Goal: Book appointment/travel/reservation

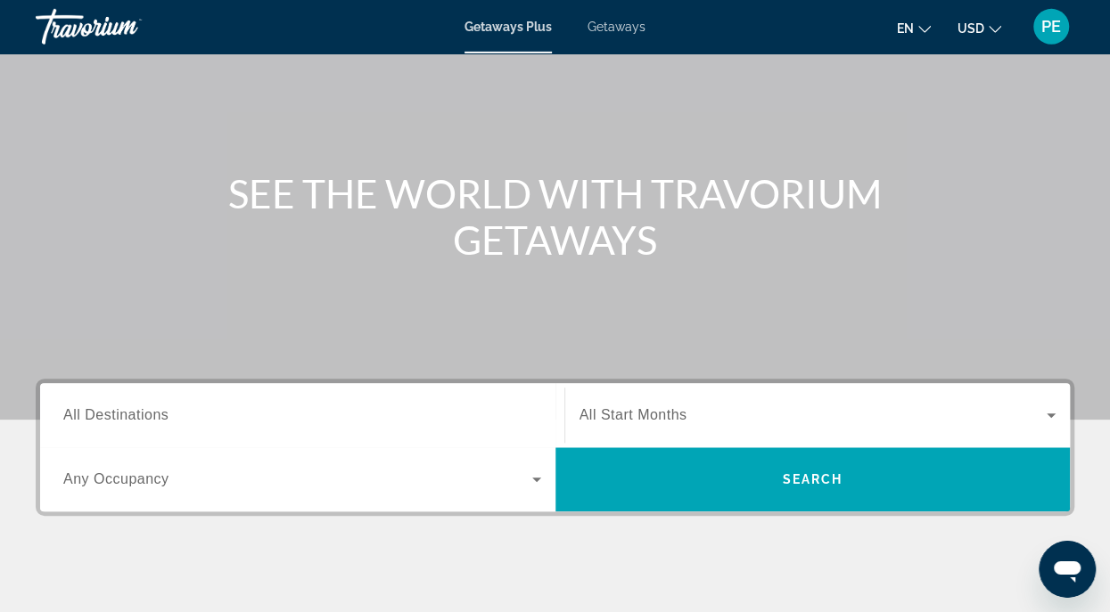
scroll to position [128, 0]
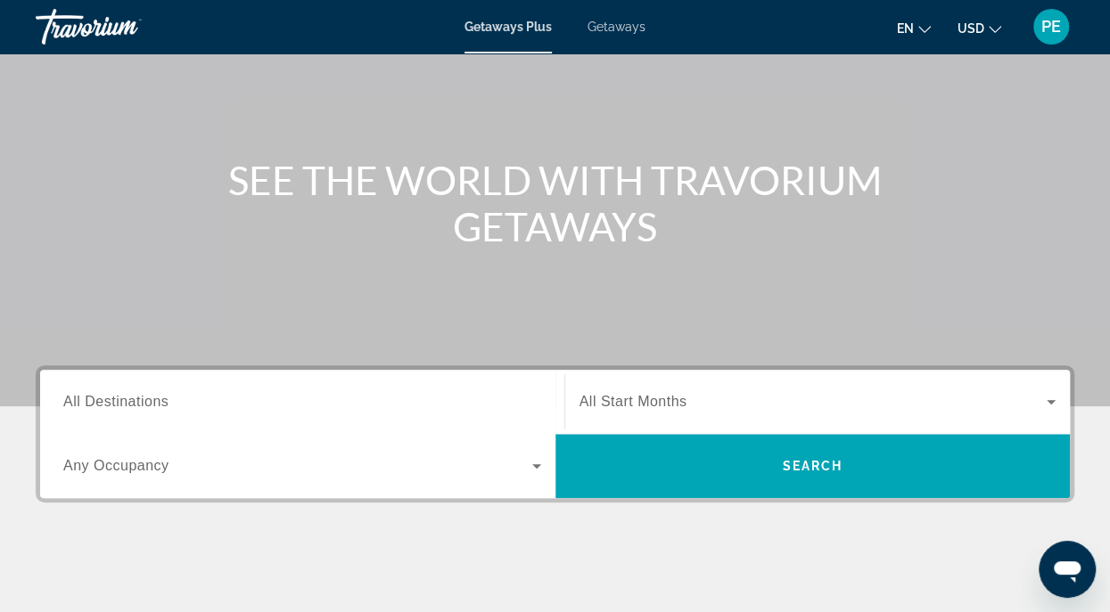
click at [322, 398] on input "Destination All Destinations" at bounding box center [302, 402] width 478 height 21
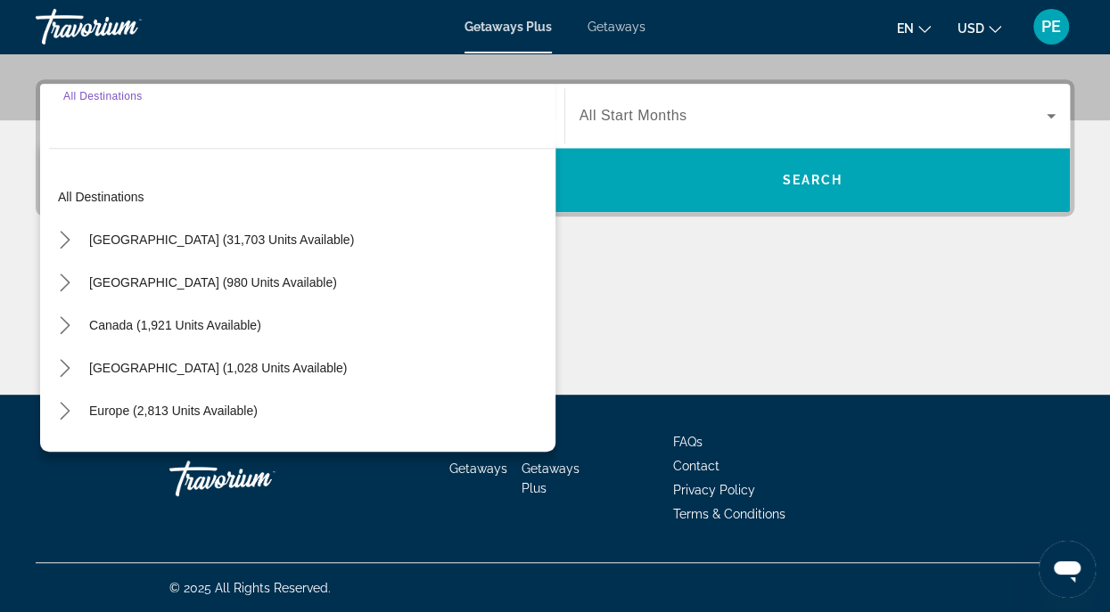
scroll to position [415, 0]
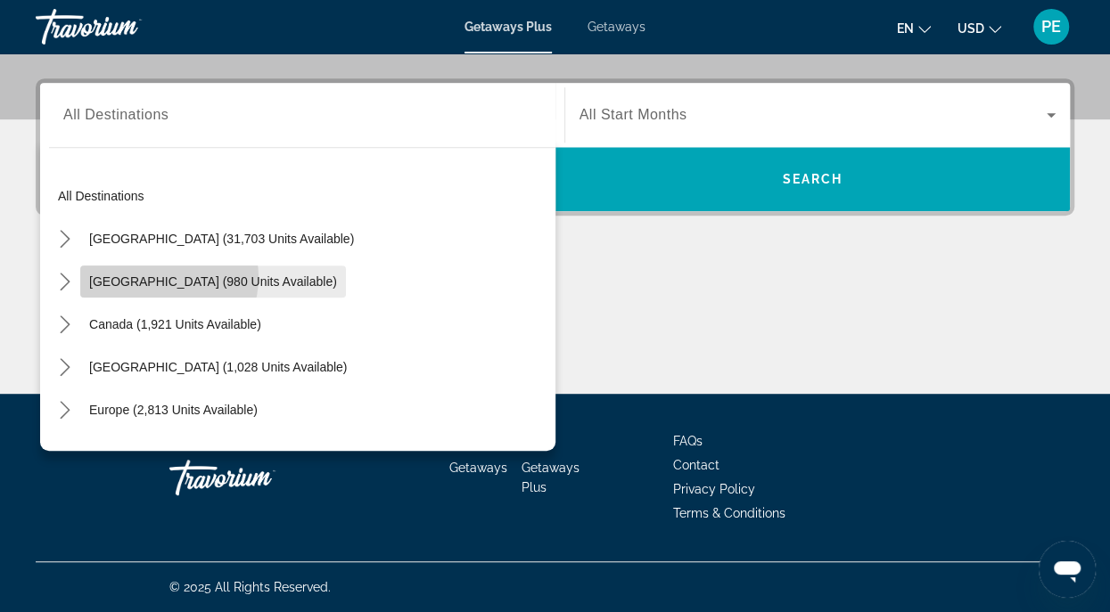
click at [161, 277] on span "[GEOGRAPHIC_DATA] (980 units available)" at bounding box center [213, 282] width 248 height 14
type input "**********"
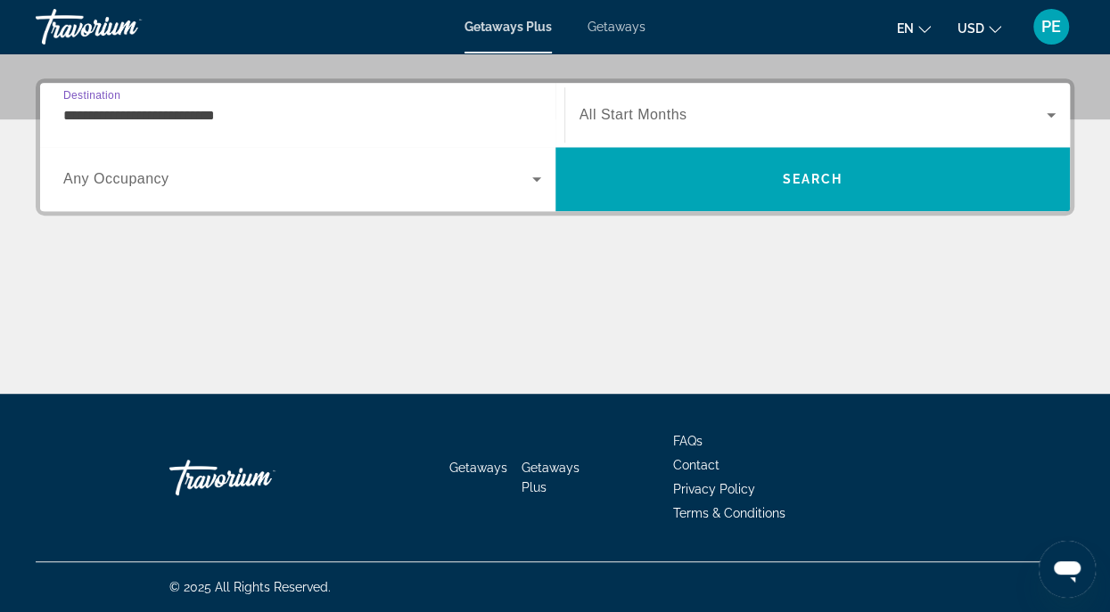
click at [1050, 117] on icon "Search widget" at bounding box center [1050, 114] width 21 height 21
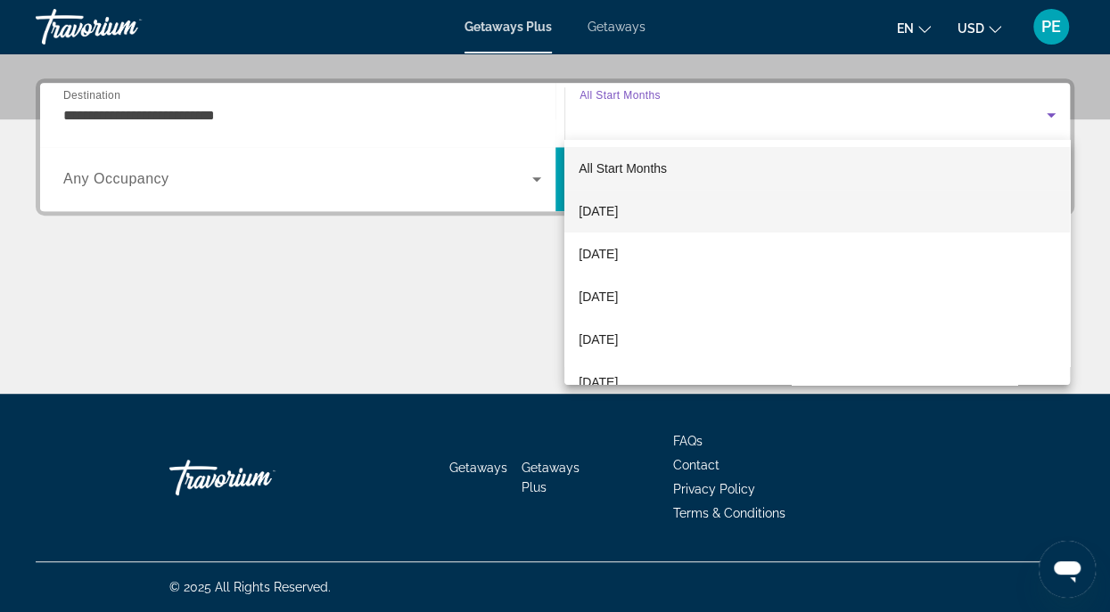
click at [618, 211] on span "[DATE]" at bounding box center [598, 211] width 39 height 21
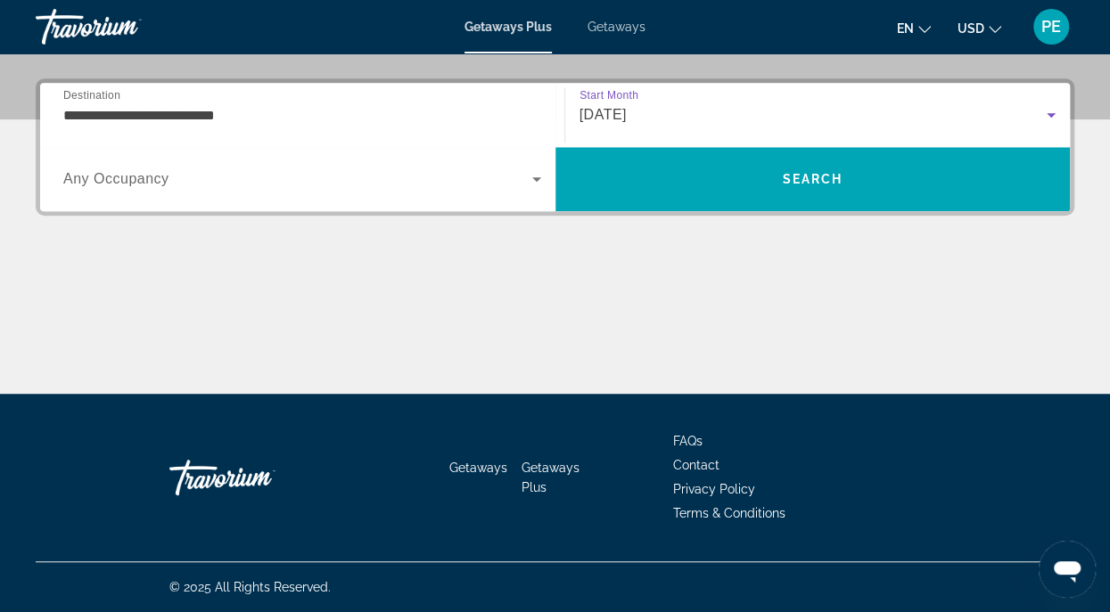
click at [534, 179] on icon "Search widget" at bounding box center [536, 179] width 9 height 4
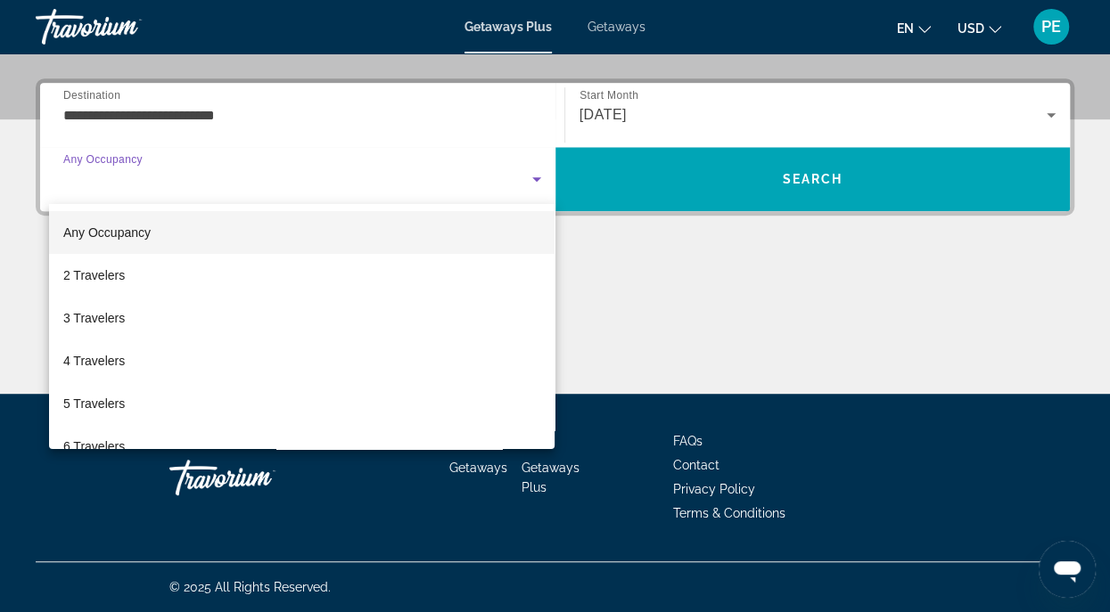
click at [534, 179] on div at bounding box center [555, 306] width 1110 height 612
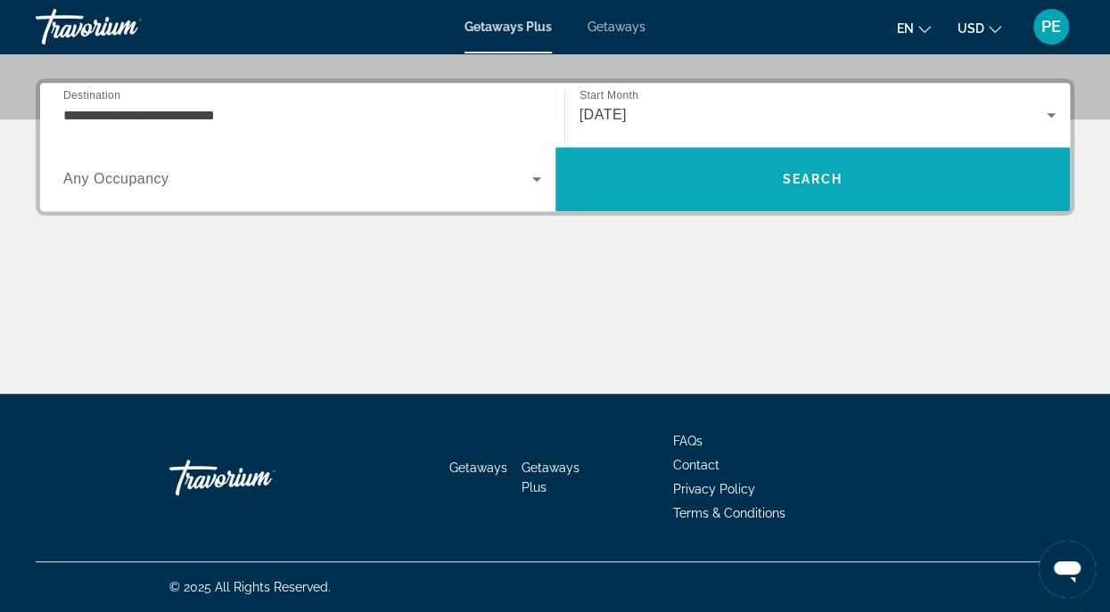
click at [718, 189] on span "Search" at bounding box center [812, 179] width 515 height 43
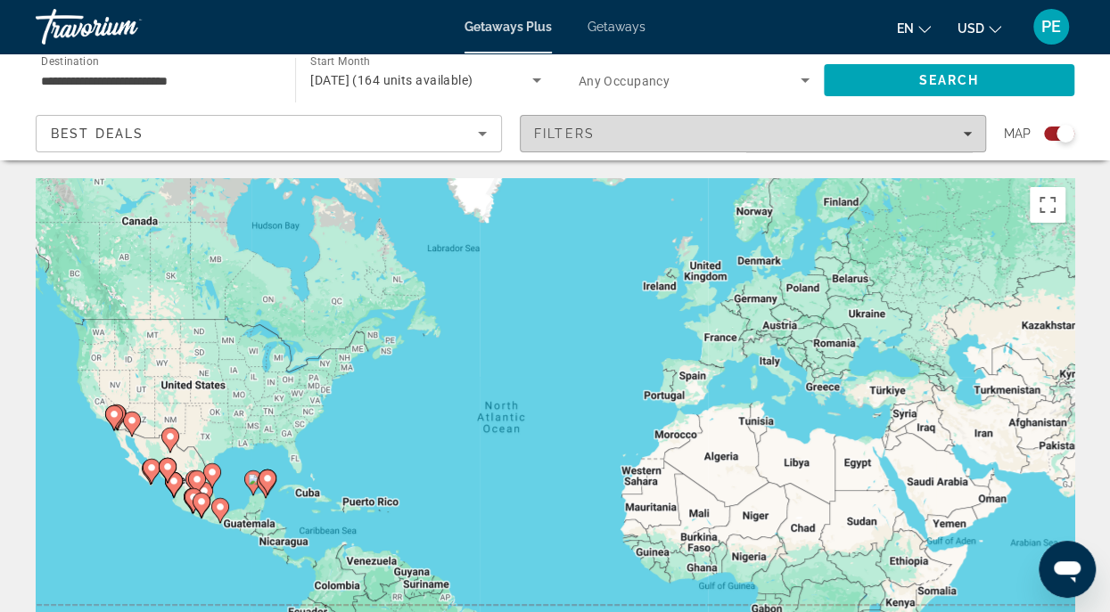
click at [971, 130] on span "Filters" at bounding box center [753, 133] width 464 height 43
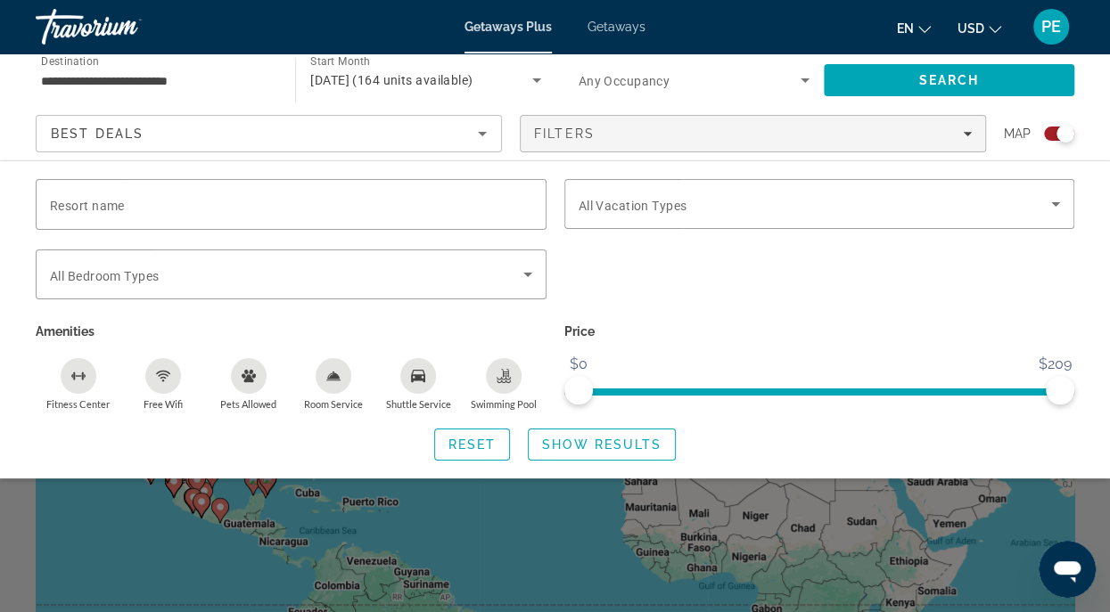
click at [800, 311] on div "Search widget" at bounding box center [819, 285] width 529 height 70
click at [482, 133] on icon "Sort by" at bounding box center [482, 134] width 9 height 4
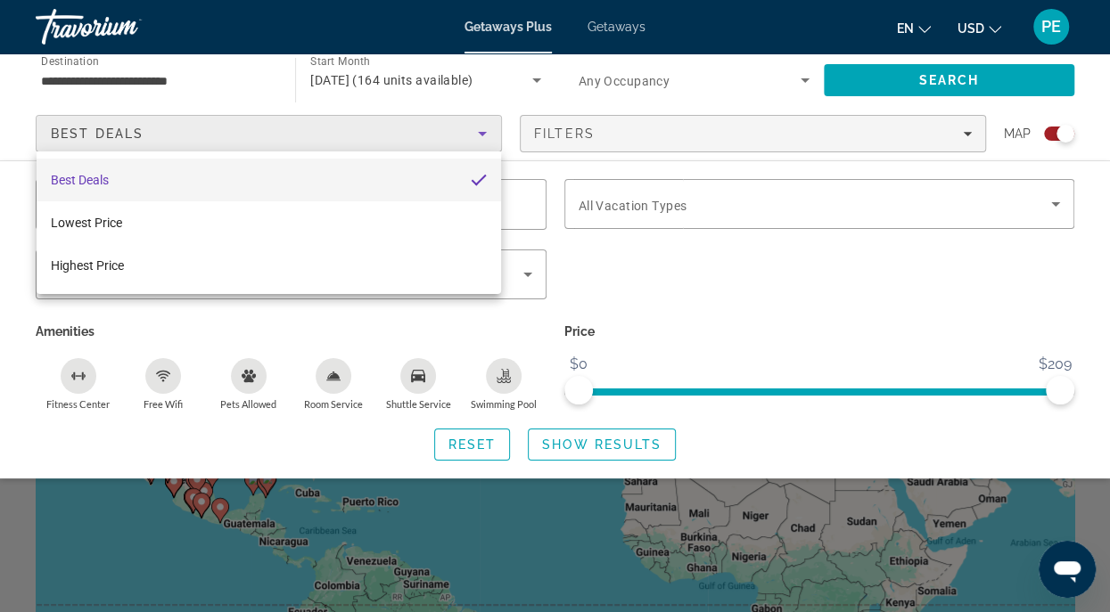
click at [482, 133] on div at bounding box center [555, 306] width 1110 height 612
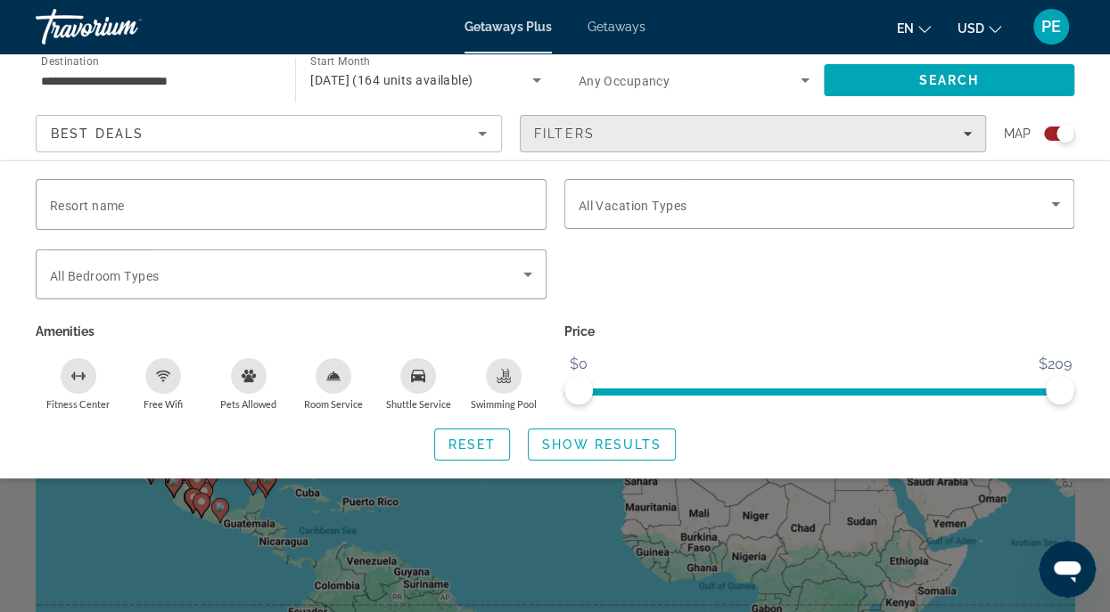
click at [969, 131] on icon "Filters" at bounding box center [967, 133] width 9 height 9
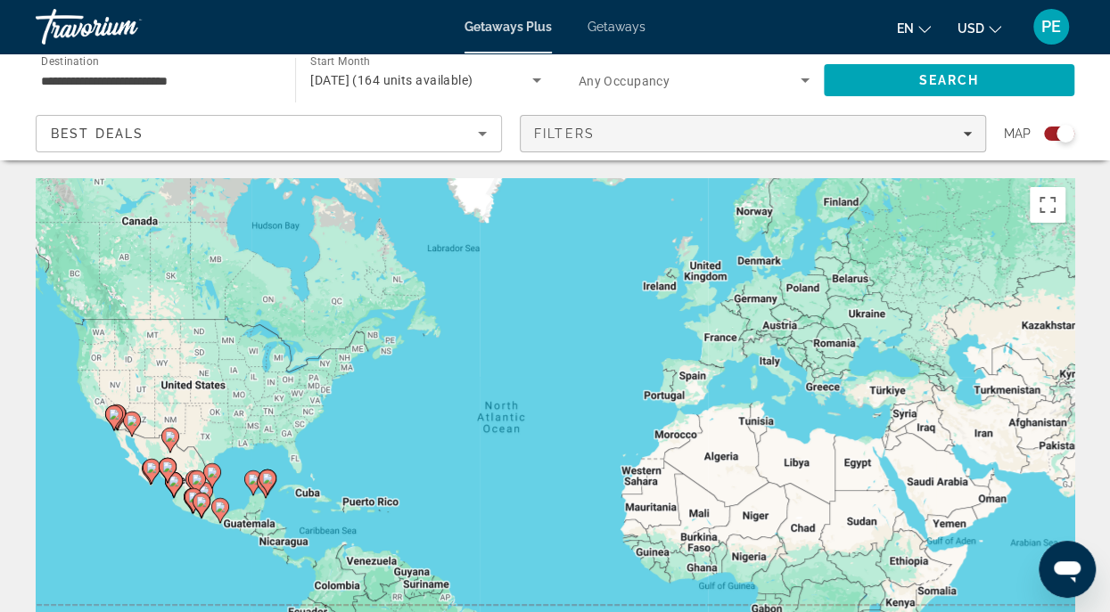
click at [969, 131] on icon "Filters" at bounding box center [967, 133] width 9 height 9
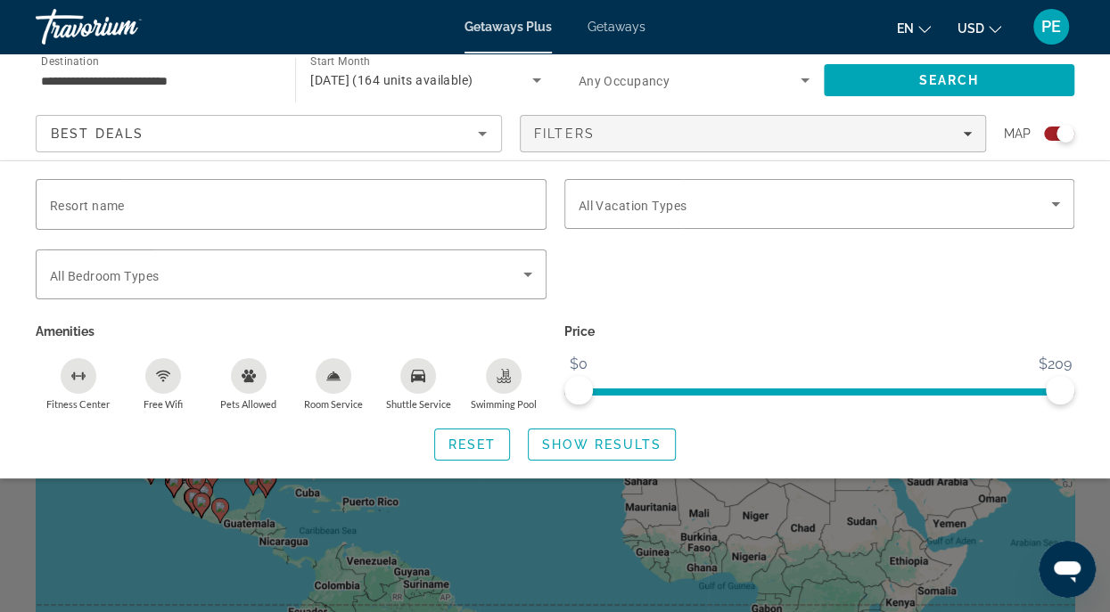
click at [818, 299] on div "Search widget" at bounding box center [819, 285] width 529 height 70
click at [1060, 130] on div "Search widget" at bounding box center [1065, 134] width 18 height 18
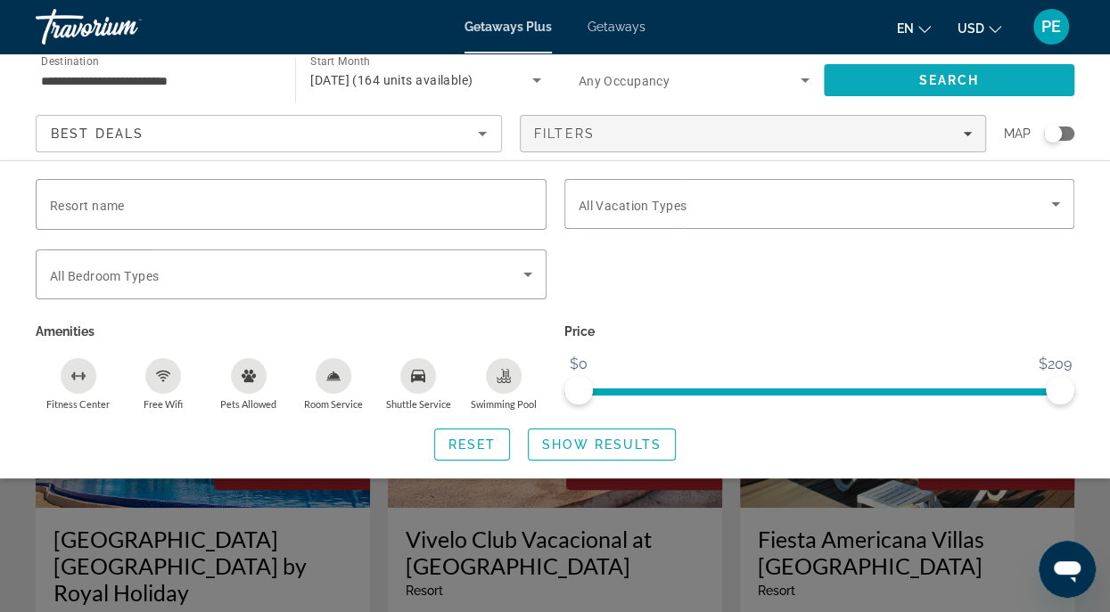
click at [940, 75] on span "Search" at bounding box center [949, 80] width 61 height 14
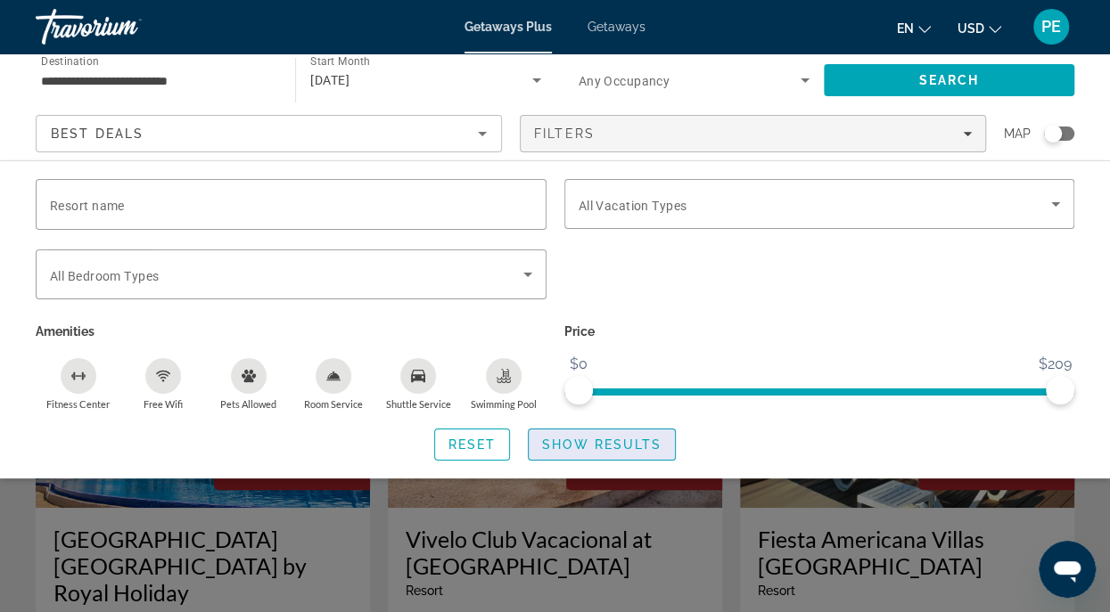
click at [570, 435] on span "Search widget" at bounding box center [602, 444] width 146 height 43
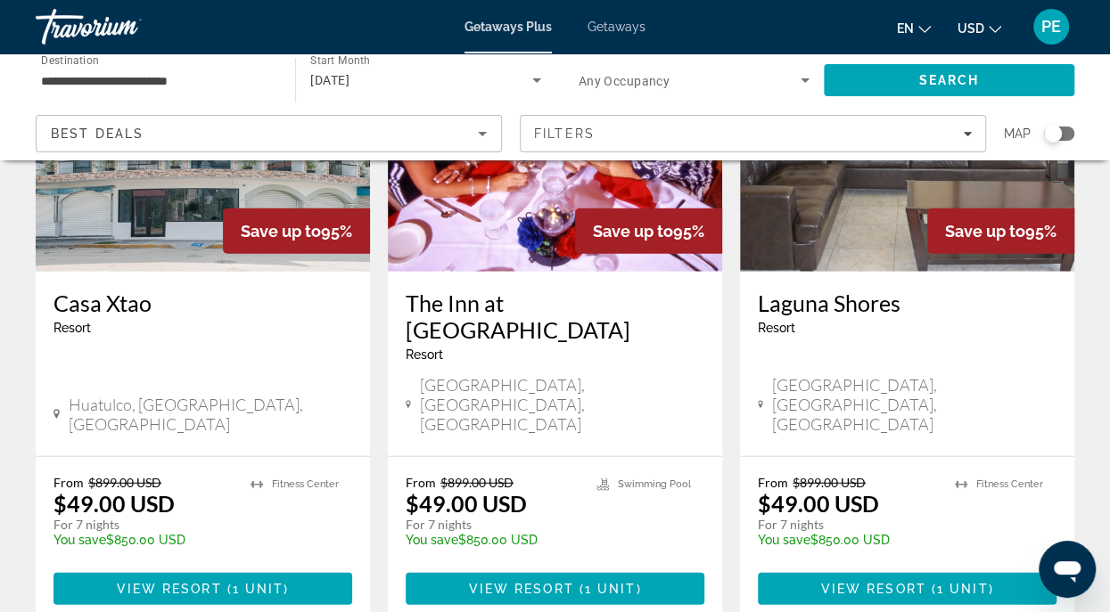
scroll to position [2295, 0]
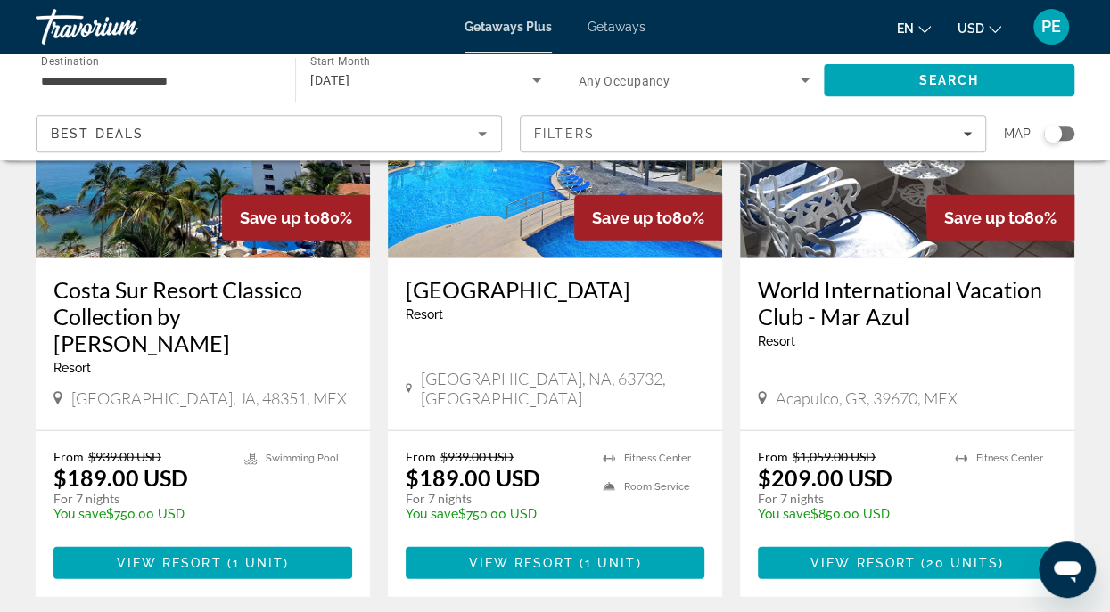
scroll to position [2311, 0]
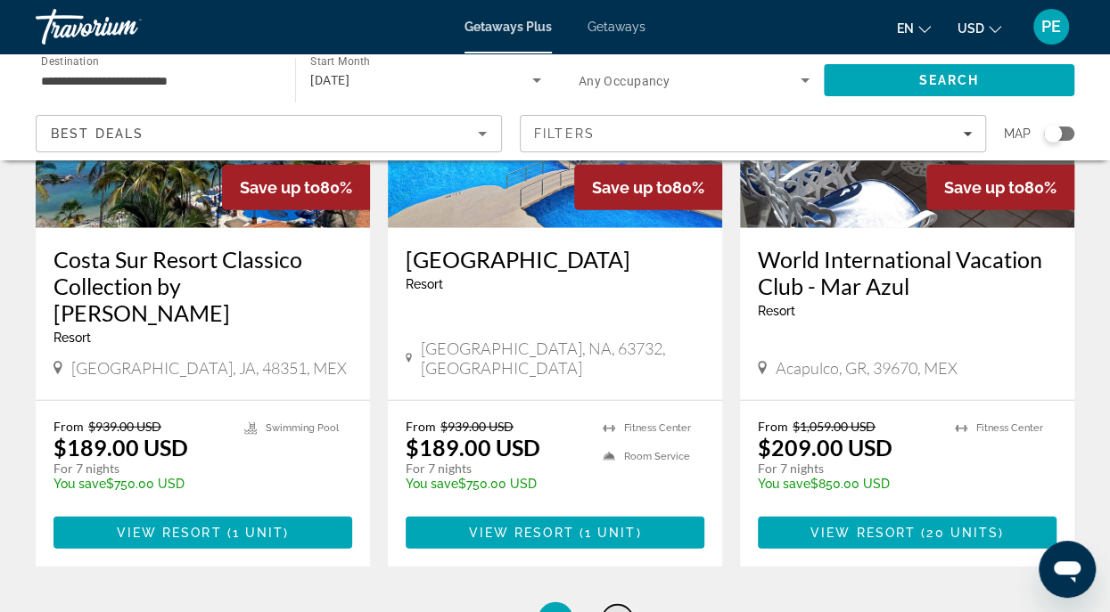
click at [618, 611] on span "3" at bounding box center [617, 621] width 9 height 20
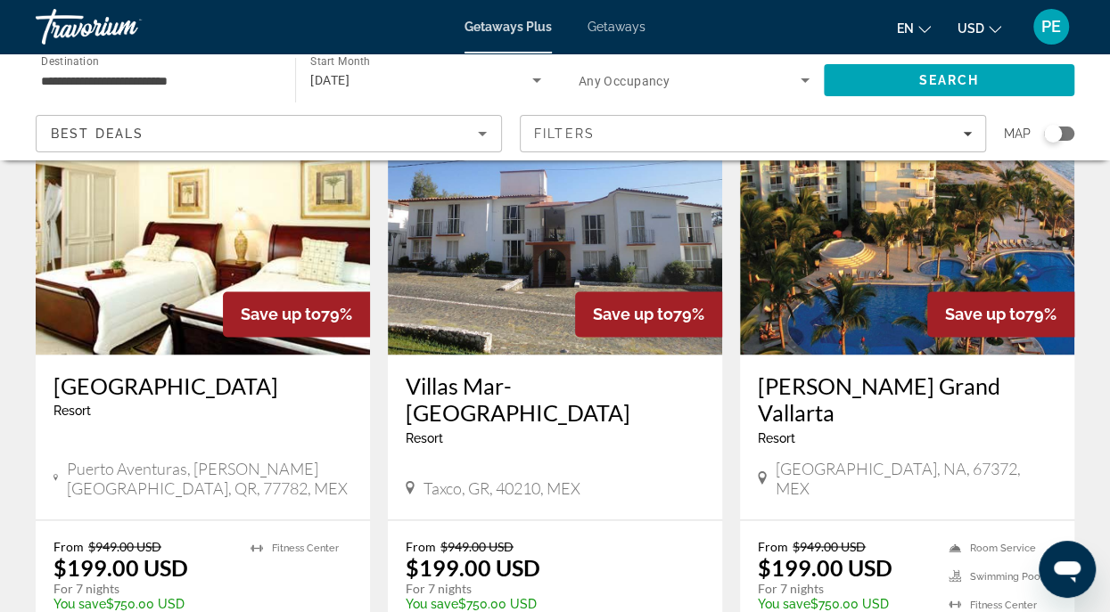
scroll to position [1765, 0]
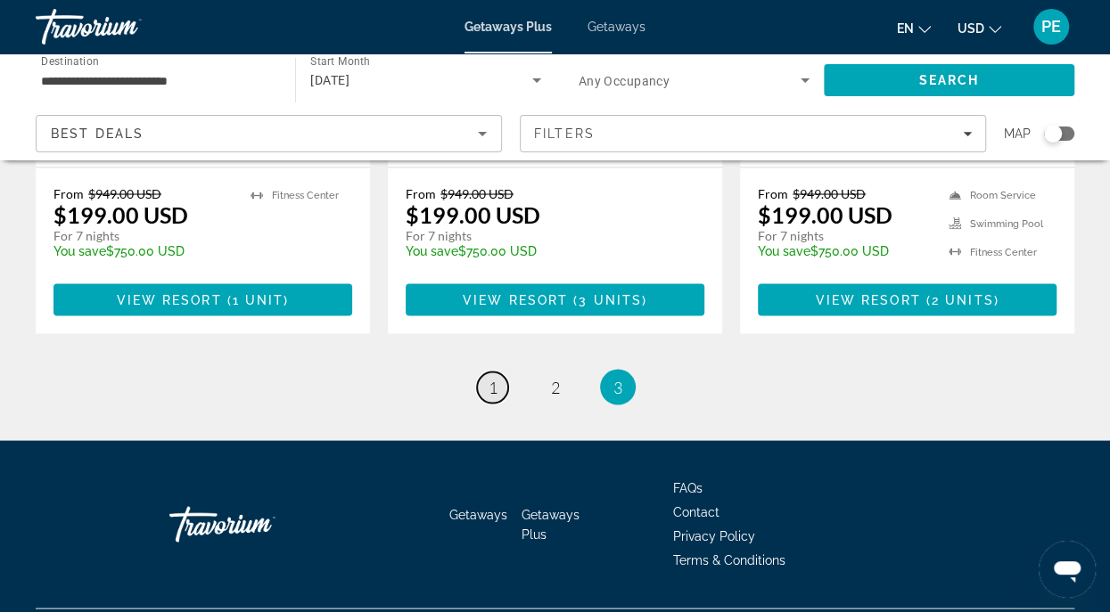
click at [489, 377] on span "1" at bounding box center [492, 387] width 9 height 20
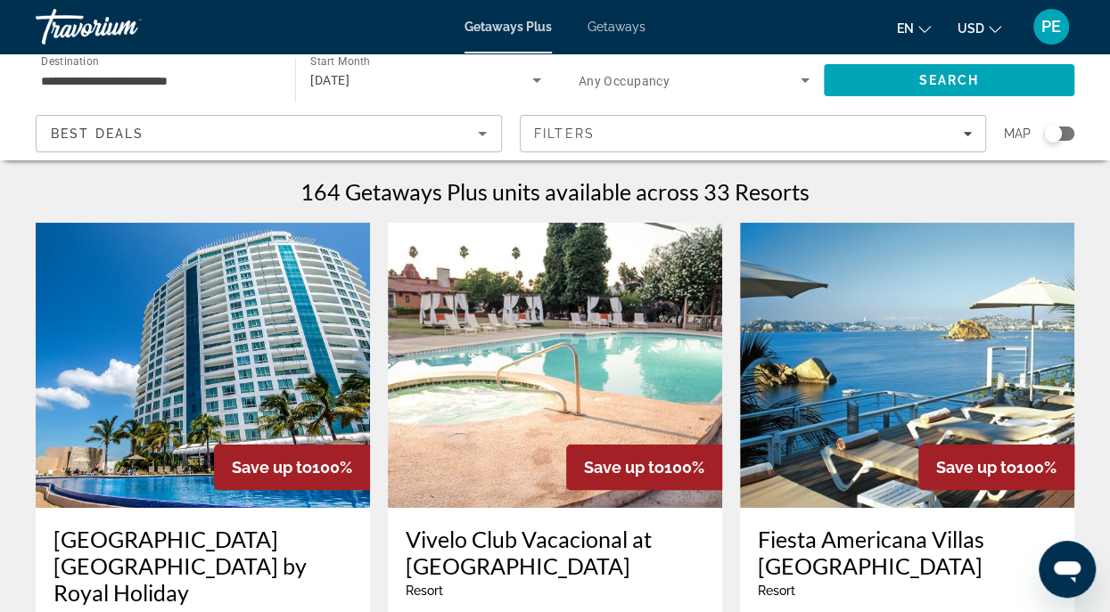
click at [1062, 134] on div "Search widget" at bounding box center [1053, 134] width 18 height 18
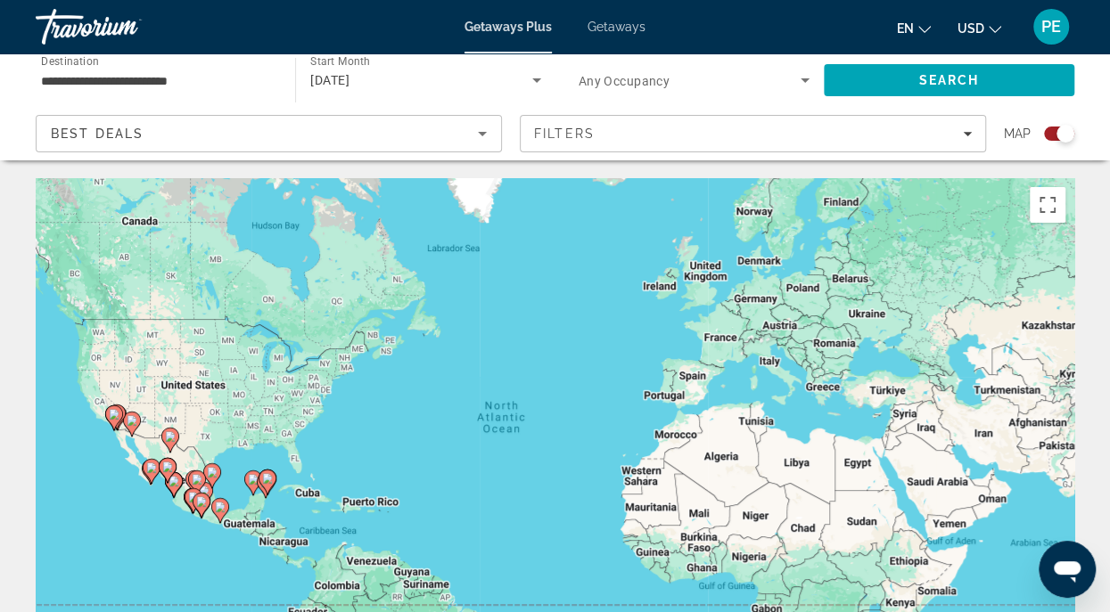
click at [170, 534] on div "To activate drag with keyboard, press Alt + Enter. Once in keyboard drag state,…" at bounding box center [555, 445] width 1038 height 535
click at [195, 478] on image "Main content" at bounding box center [197, 479] width 11 height 11
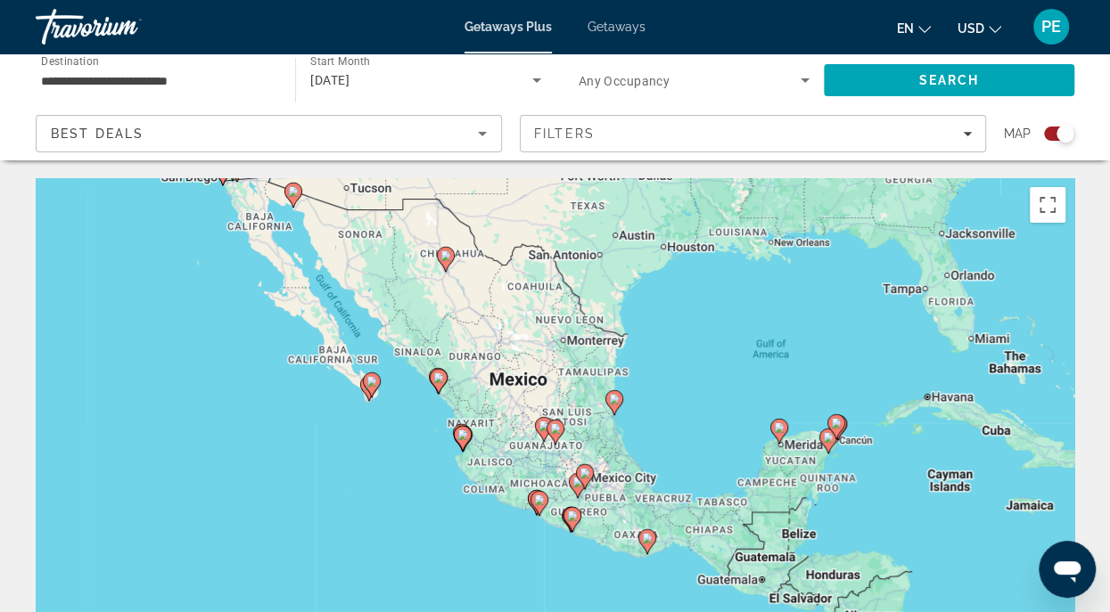
click at [554, 430] on image "Main content" at bounding box center [555, 428] width 11 height 11
type input "**********"
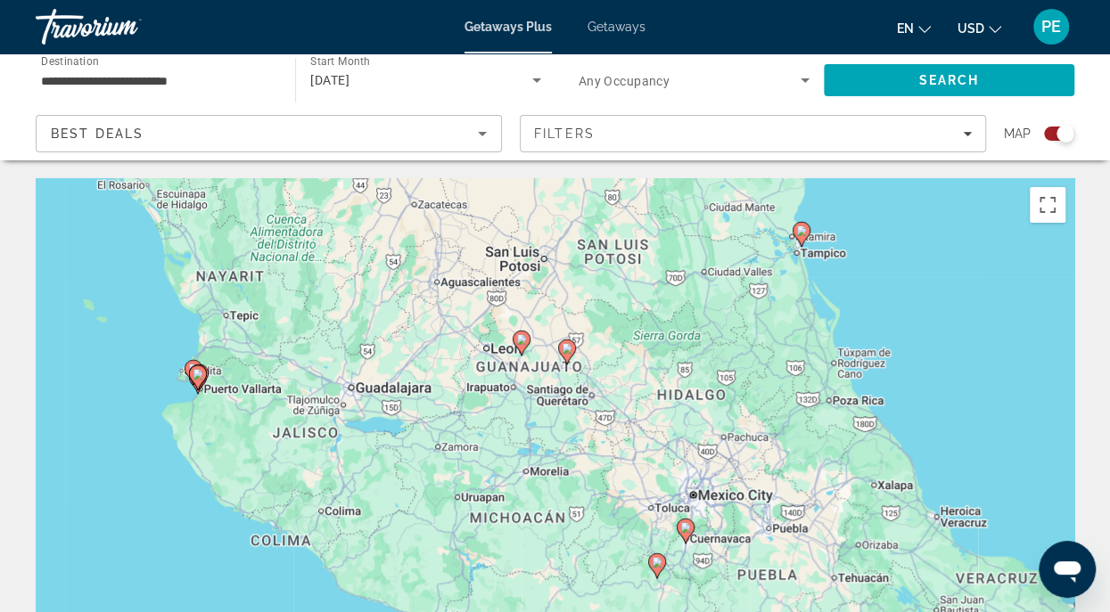
drag, startPoint x: 525, startPoint y: 526, endPoint x: 538, endPoint y: 441, distance: 85.6
click at [538, 441] on div "To activate drag with keyboard, press Alt + Enter. Once in keyboard drag state,…" at bounding box center [555, 445] width 1038 height 535
click at [520, 342] on image "Main content" at bounding box center [521, 339] width 11 height 11
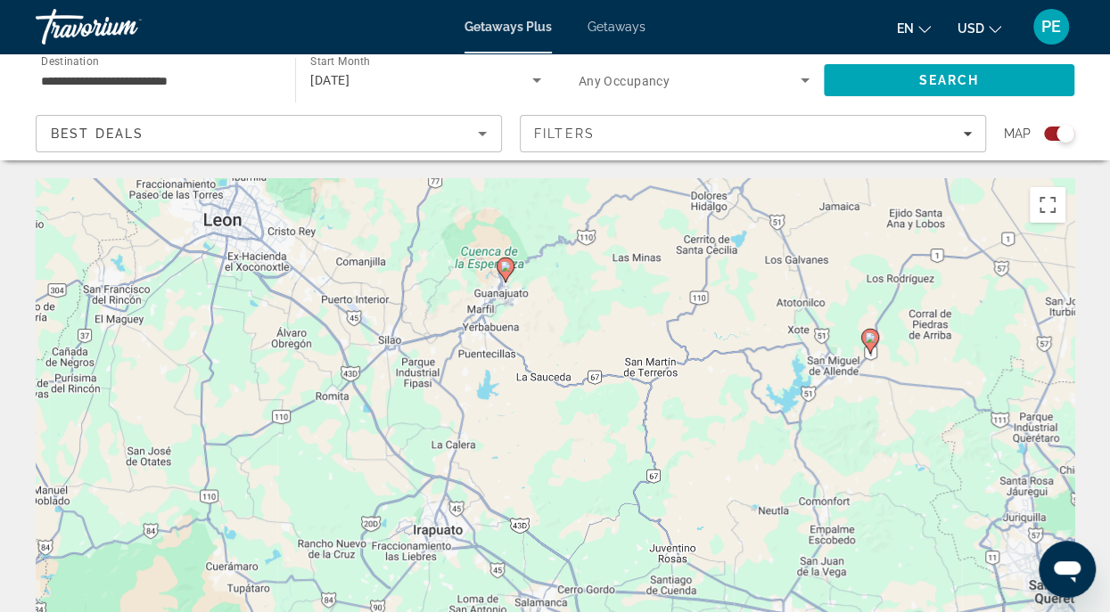
drag, startPoint x: 620, startPoint y: 526, endPoint x: 570, endPoint y: 362, distance: 171.4
click at [570, 362] on div "To navigate, press the arrow keys. To activate drag with keyboard, press Alt + …" at bounding box center [555, 445] width 1038 height 535
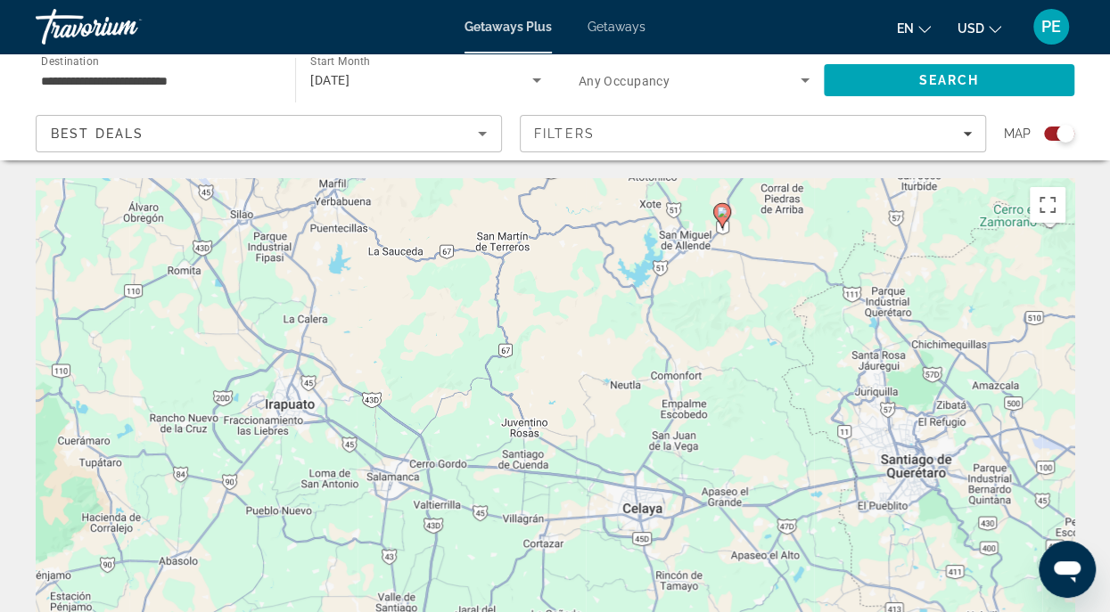
drag, startPoint x: 616, startPoint y: 490, endPoint x: 470, endPoint y: 364, distance: 193.4
click at [470, 364] on div "To navigate, press the arrow keys. To activate drag with keyboard, press Alt + …" at bounding box center [555, 445] width 1038 height 535
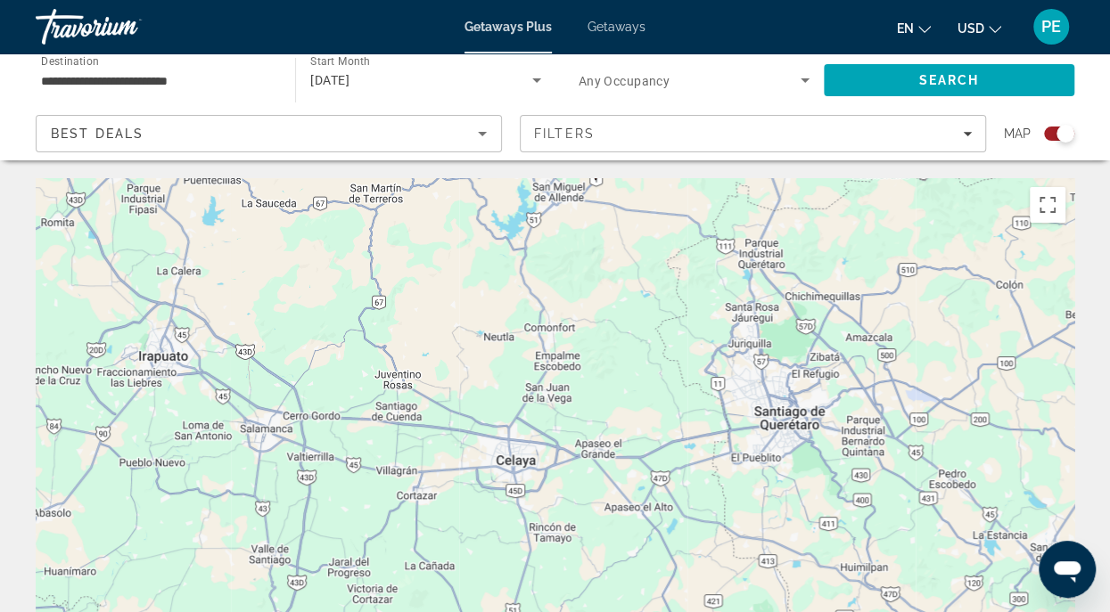
drag, startPoint x: 576, startPoint y: 401, endPoint x: 447, endPoint y: 353, distance: 137.1
click at [447, 353] on div "To navigate, press the arrow keys. To activate drag with keyboard, press Alt + …" at bounding box center [555, 445] width 1038 height 535
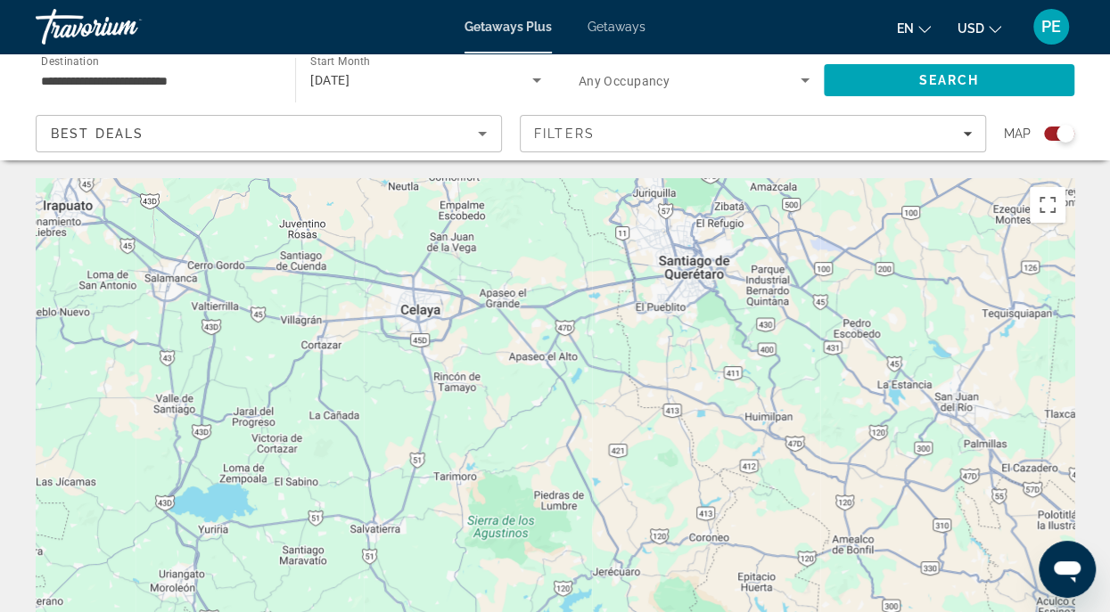
drag, startPoint x: 537, startPoint y: 471, endPoint x: 439, endPoint y: 319, distance: 180.0
click at [439, 319] on div "To navigate, press the arrow keys. To activate drag with keyboard, press Alt + …" at bounding box center [555, 445] width 1038 height 535
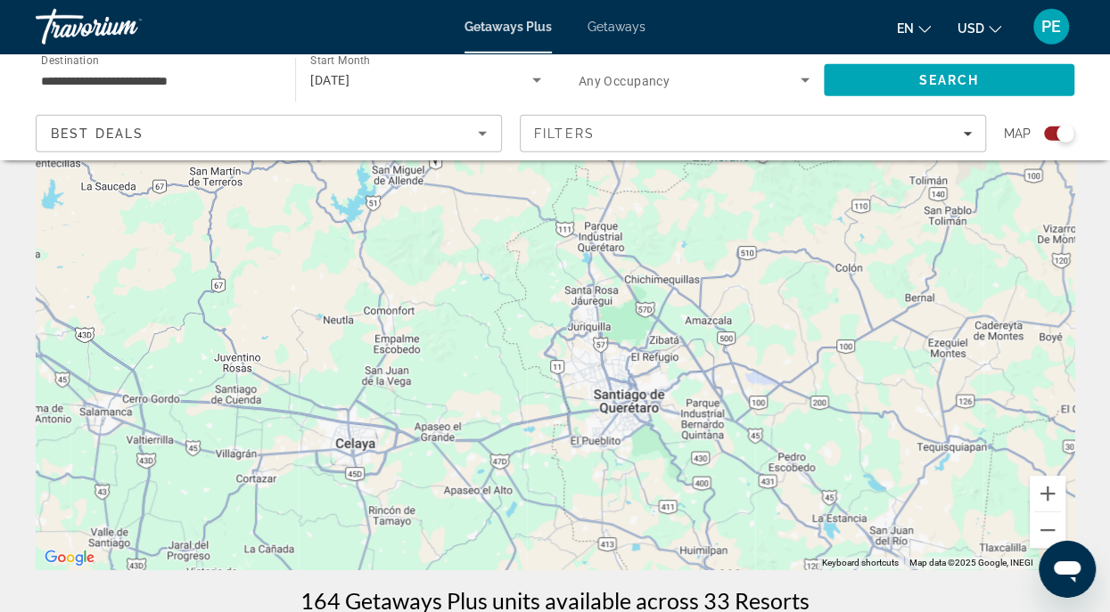
drag, startPoint x: 612, startPoint y: 343, endPoint x: 545, endPoint y: 612, distance: 276.5
click at [545, 570] on div "To navigate, press the arrow keys. To activate drag with keyboard, press Alt + …" at bounding box center [555, 302] width 1038 height 535
click at [545, 612] on h1 "164 Getaways Plus units available across 33 Resorts" at bounding box center [554, 601] width 509 height 27
